Goal: Information Seeking & Learning: Learn about a topic

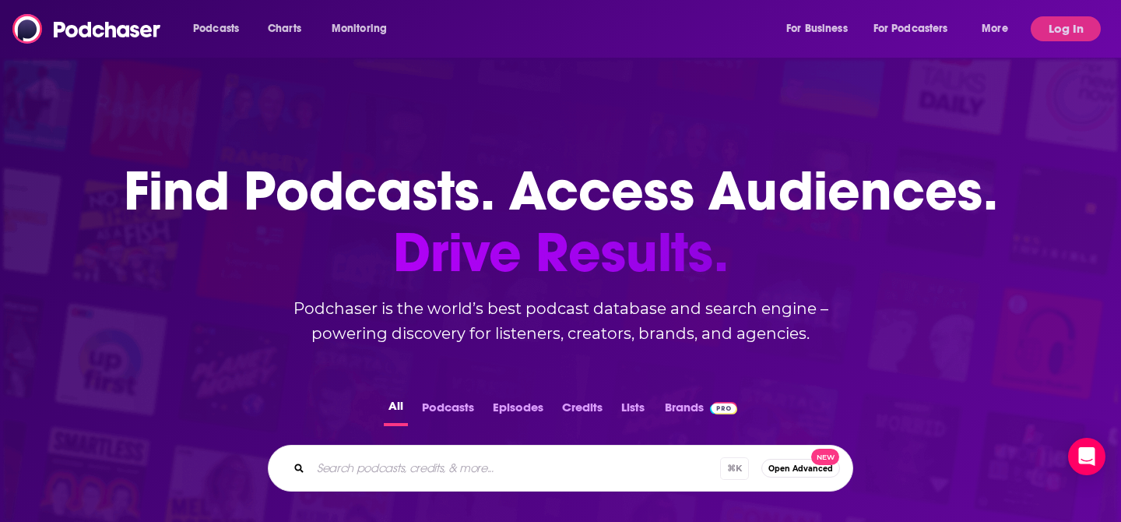
click at [499, 481] on div "⌘ K Open Advanced New" at bounding box center [561, 468] width 586 height 47
click at [500, 464] on input "Search podcasts, credits, & more..." at bounding box center [516, 468] width 410 height 25
type input "aging well"
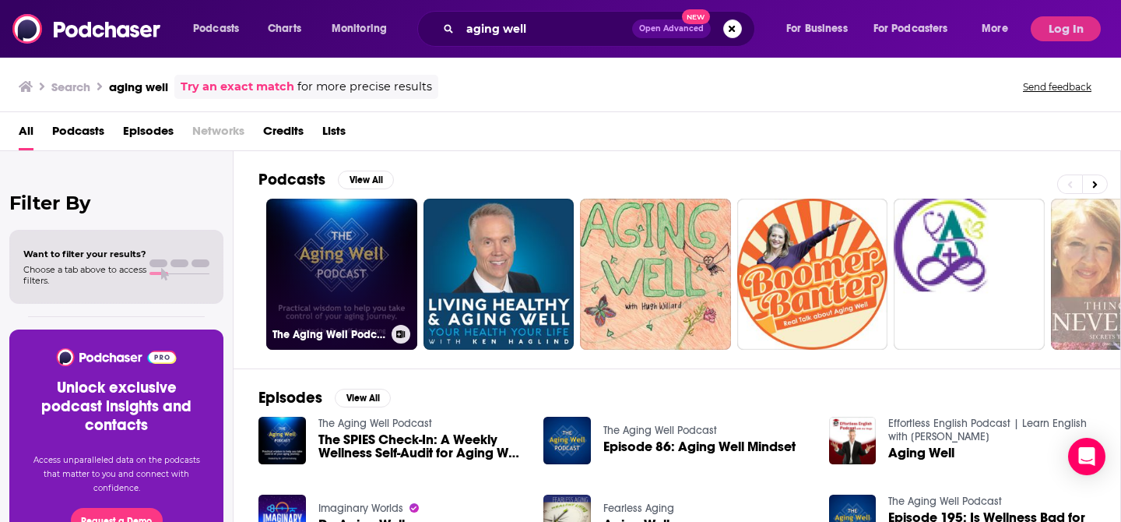
click at [364, 248] on link "The Aging Well Podcast" at bounding box center [341, 274] width 151 height 151
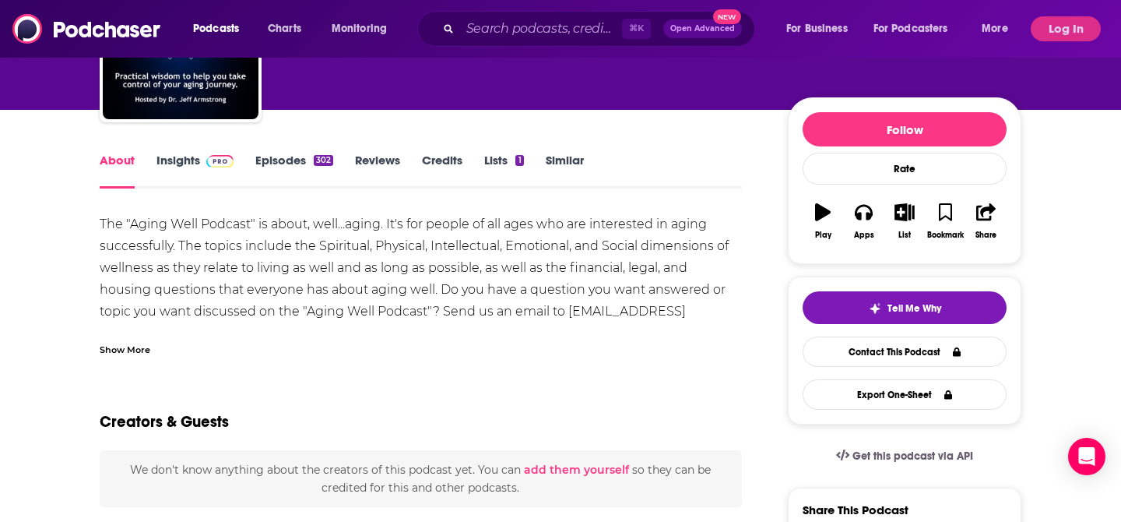
scroll to position [156, 0]
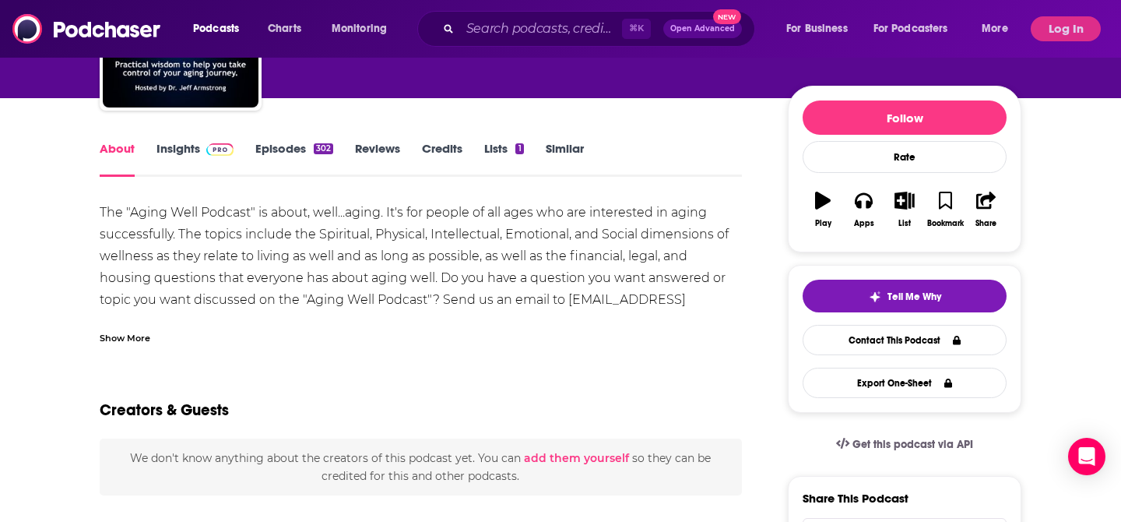
click at [184, 139] on div "About Insights Episodes 302 Reviews Credits Lists 1 Similar" at bounding box center [421, 158] width 642 height 38
click at [189, 150] on link "Insights" at bounding box center [195, 159] width 77 height 36
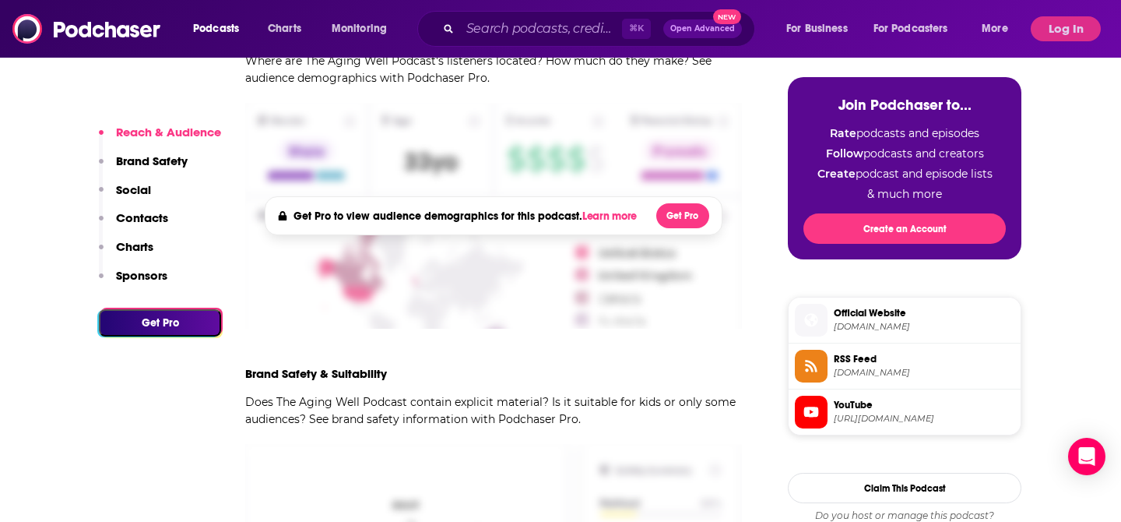
scroll to position [779, 0]
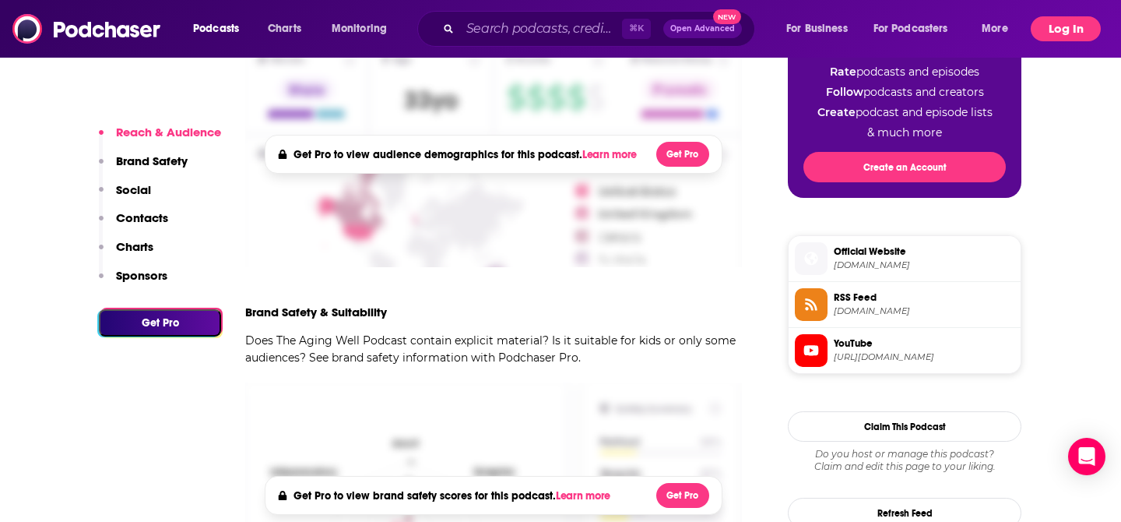
click at [1060, 31] on button "Log In" at bounding box center [1066, 28] width 70 height 25
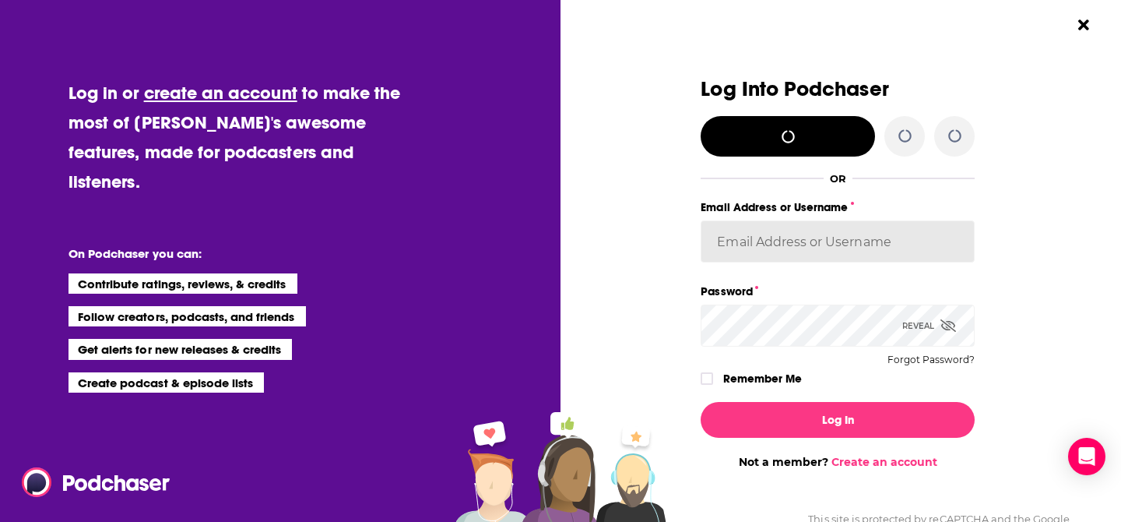
type input "[PERSON_NAME][EMAIL_ADDRESS][DOMAIN_NAME]"
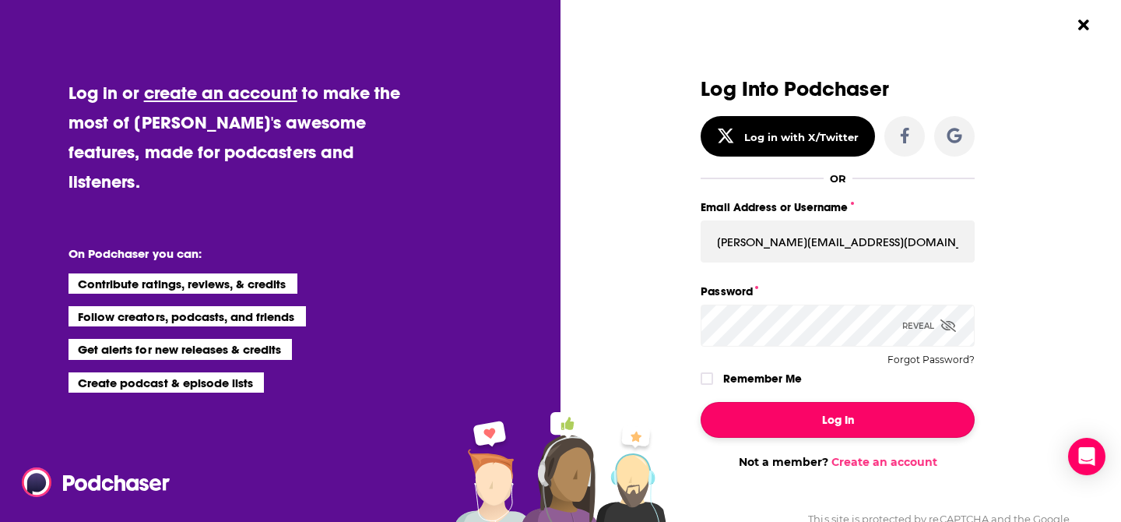
click at [833, 424] on button "Log In" at bounding box center [838, 420] width 274 height 36
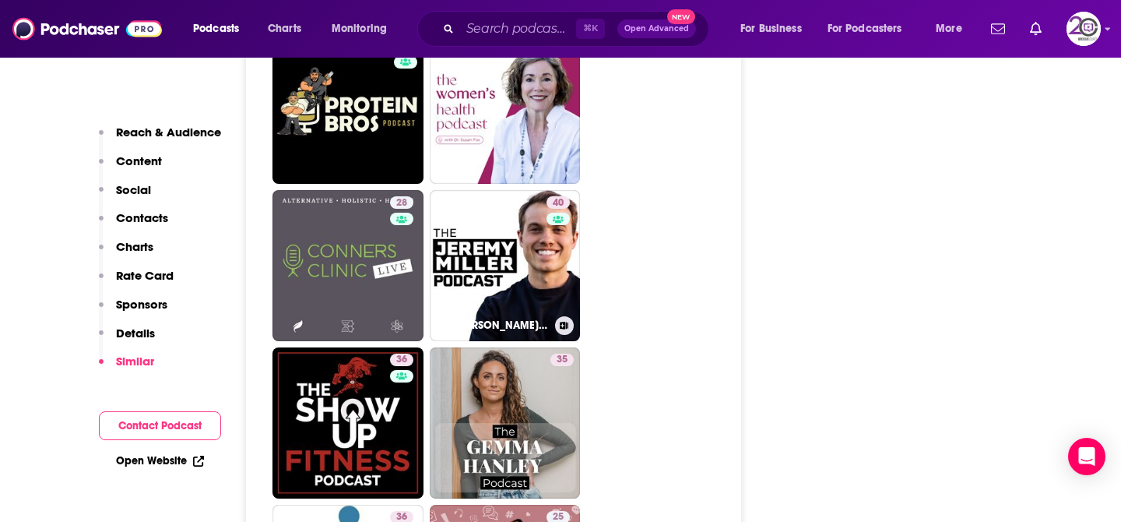
scroll to position [2710, 0]
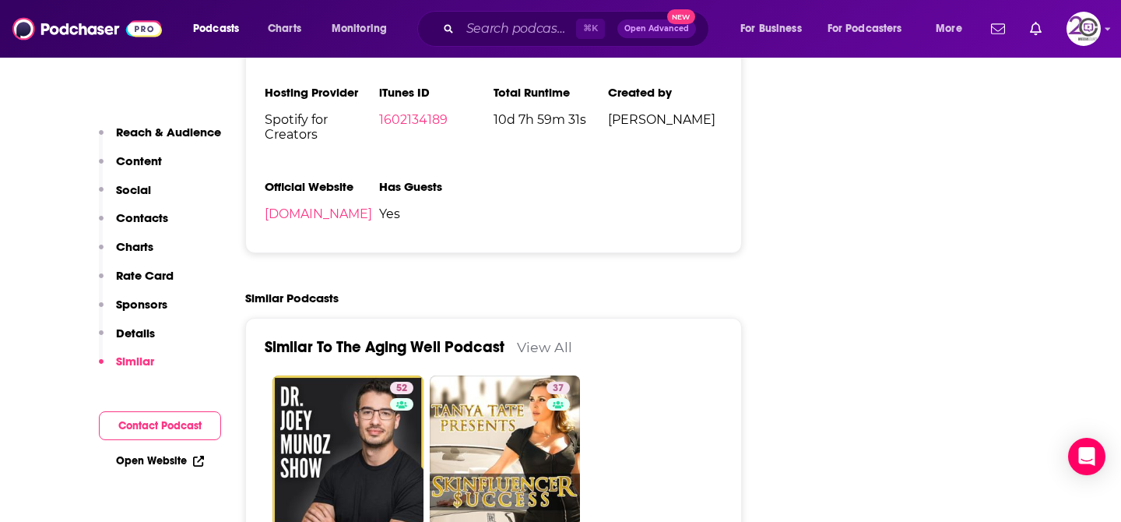
scroll to position [2118, 0]
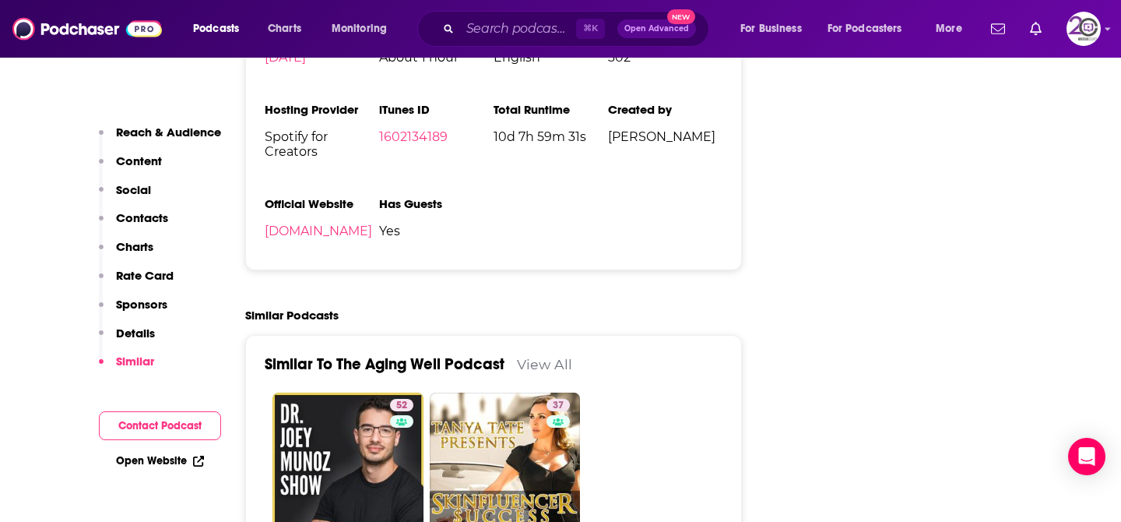
click at [190, 136] on p "Reach & Audience" at bounding box center [168, 132] width 105 height 15
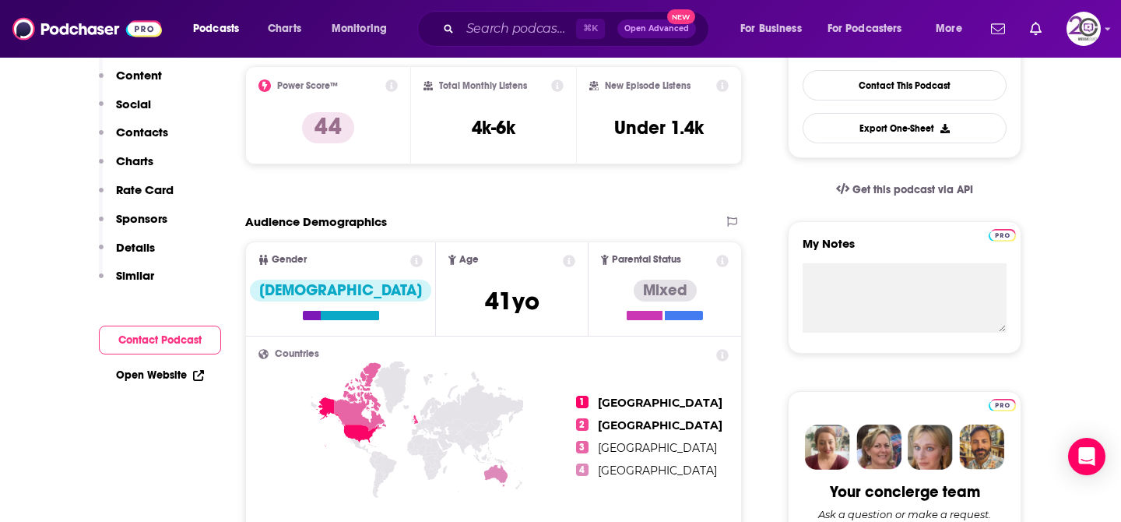
scroll to position [233, 0]
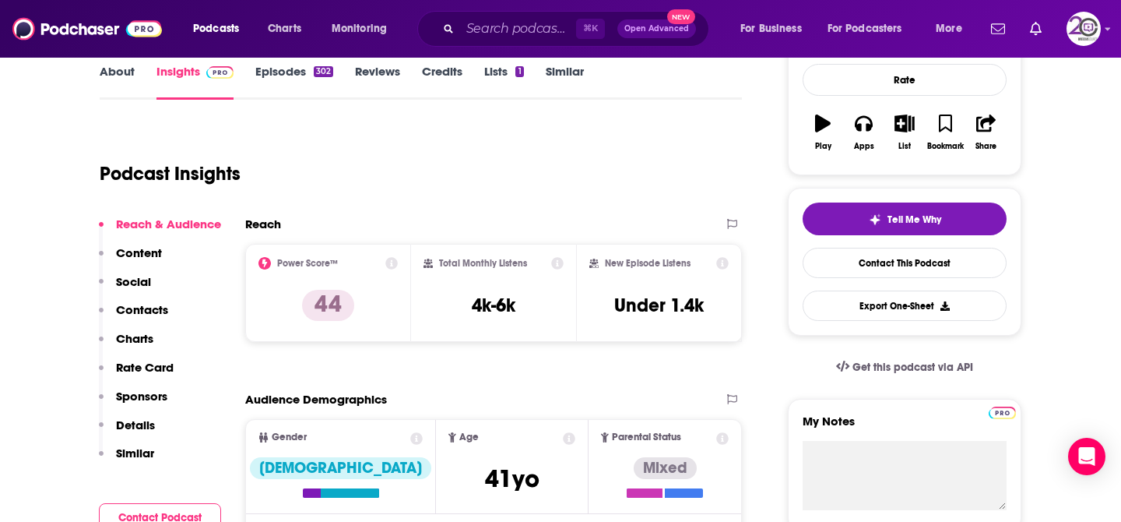
click at [519, 164] on div "Podcast Insights" at bounding box center [415, 164] width 630 height 79
drag, startPoint x: 533, startPoint y: 308, endPoint x: 463, endPoint y: 307, distance: 70.1
click at [463, 307] on div "Total Monthly Listens 4k-6k" at bounding box center [494, 293] width 141 height 72
